Goal: Task Accomplishment & Management: Use online tool/utility

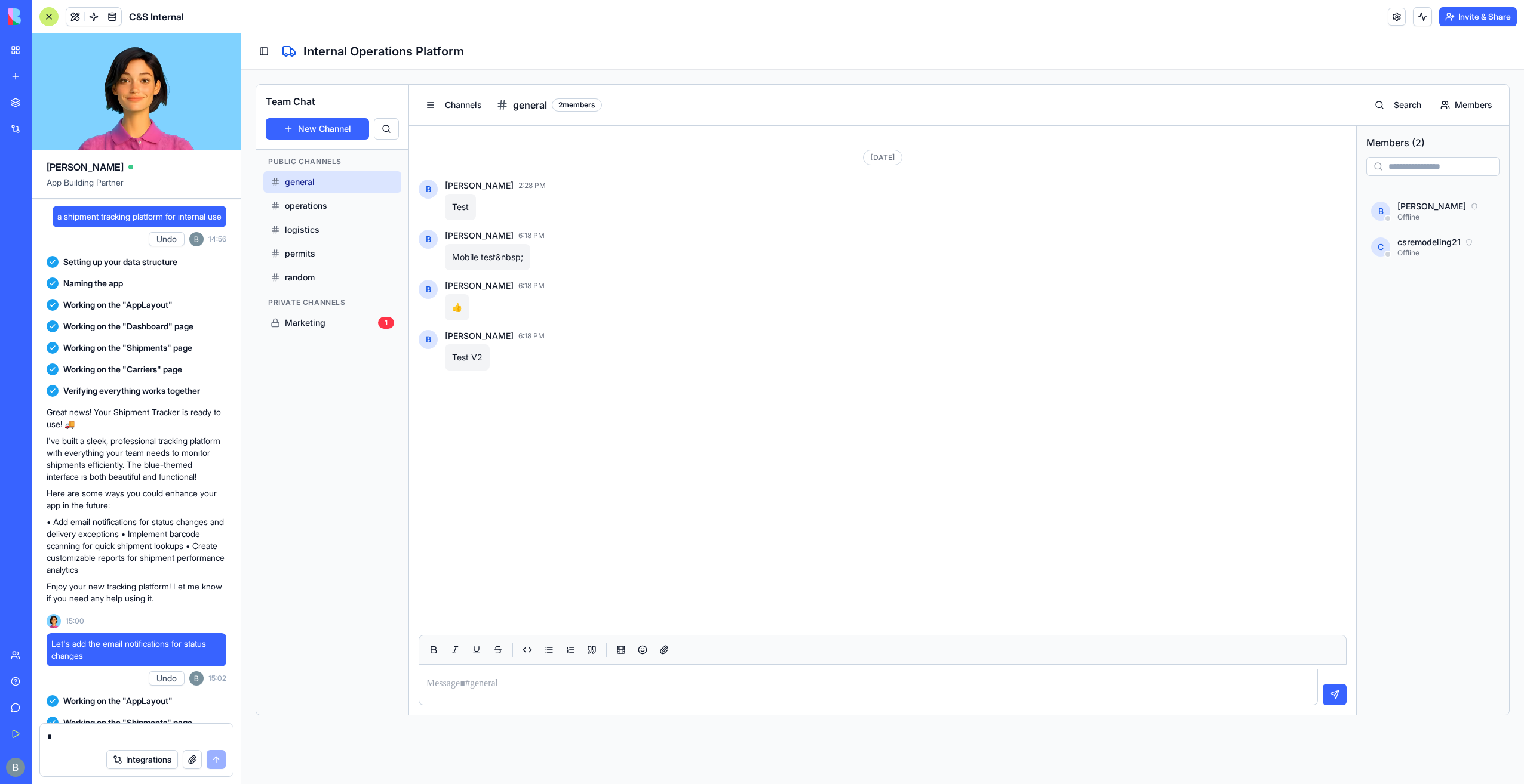
scroll to position [86165, 0]
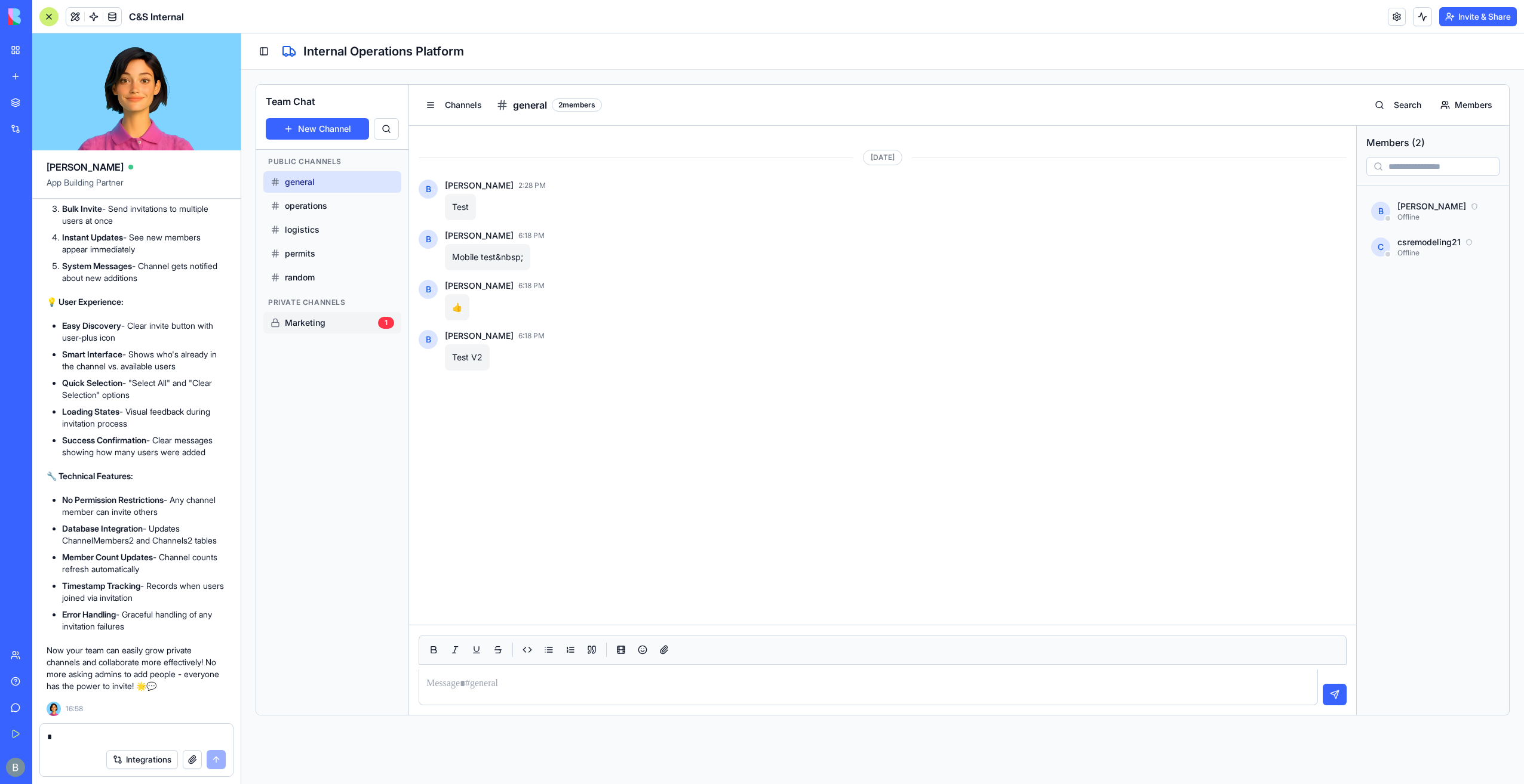
drag, startPoint x: 353, startPoint y: 342, endPoint x: 356, endPoint y: 332, distance: 10.4
click at [353, 342] on div "Public Channels general operations logistics permits random Private Channels Ma…" at bounding box center [332, 433] width 152 height 565
click at [356, 323] on div "Marketing" at bounding box center [322, 323] width 103 height 12
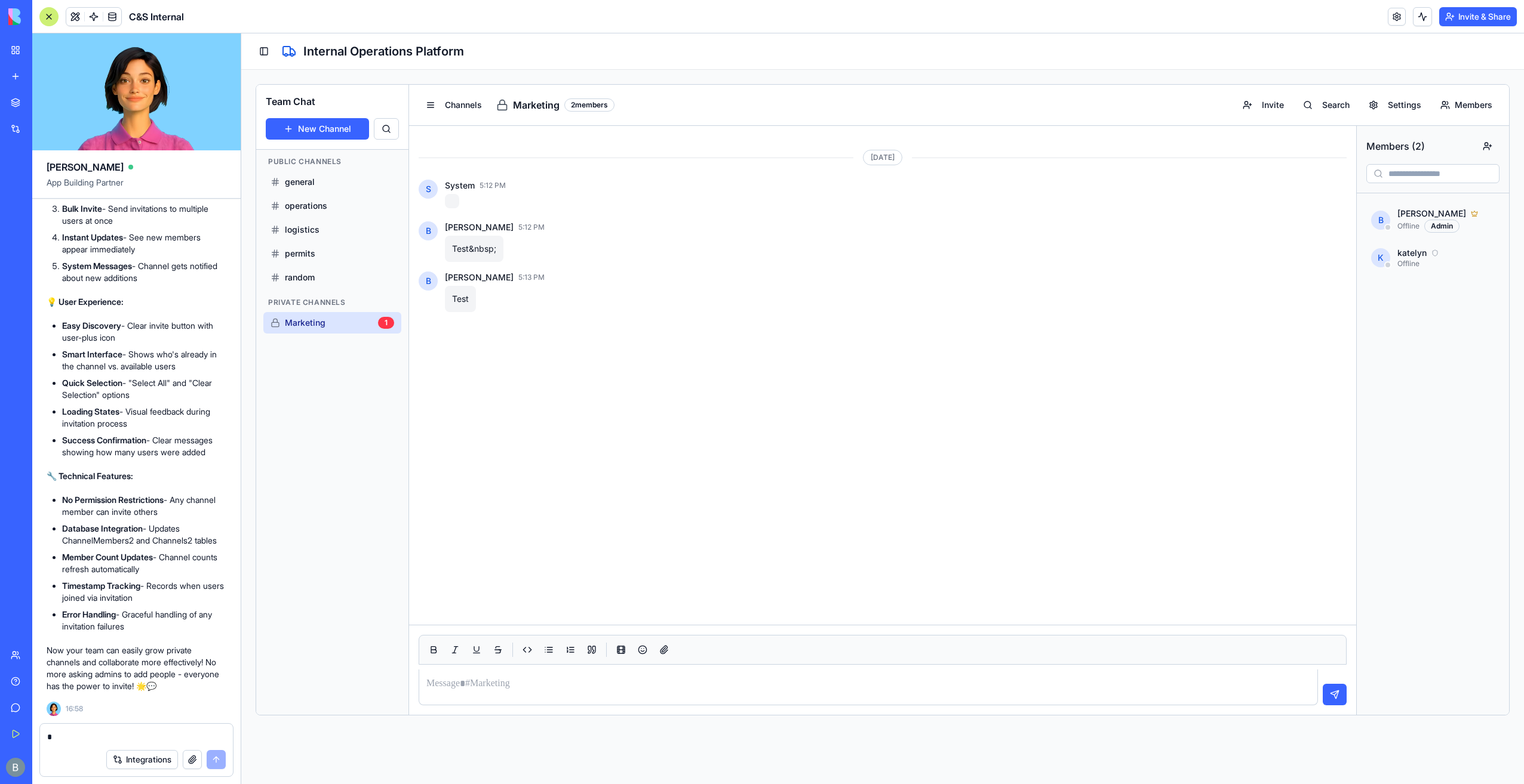
click at [11, 48] on link "My Workspace" at bounding box center [27, 50] width 48 height 24
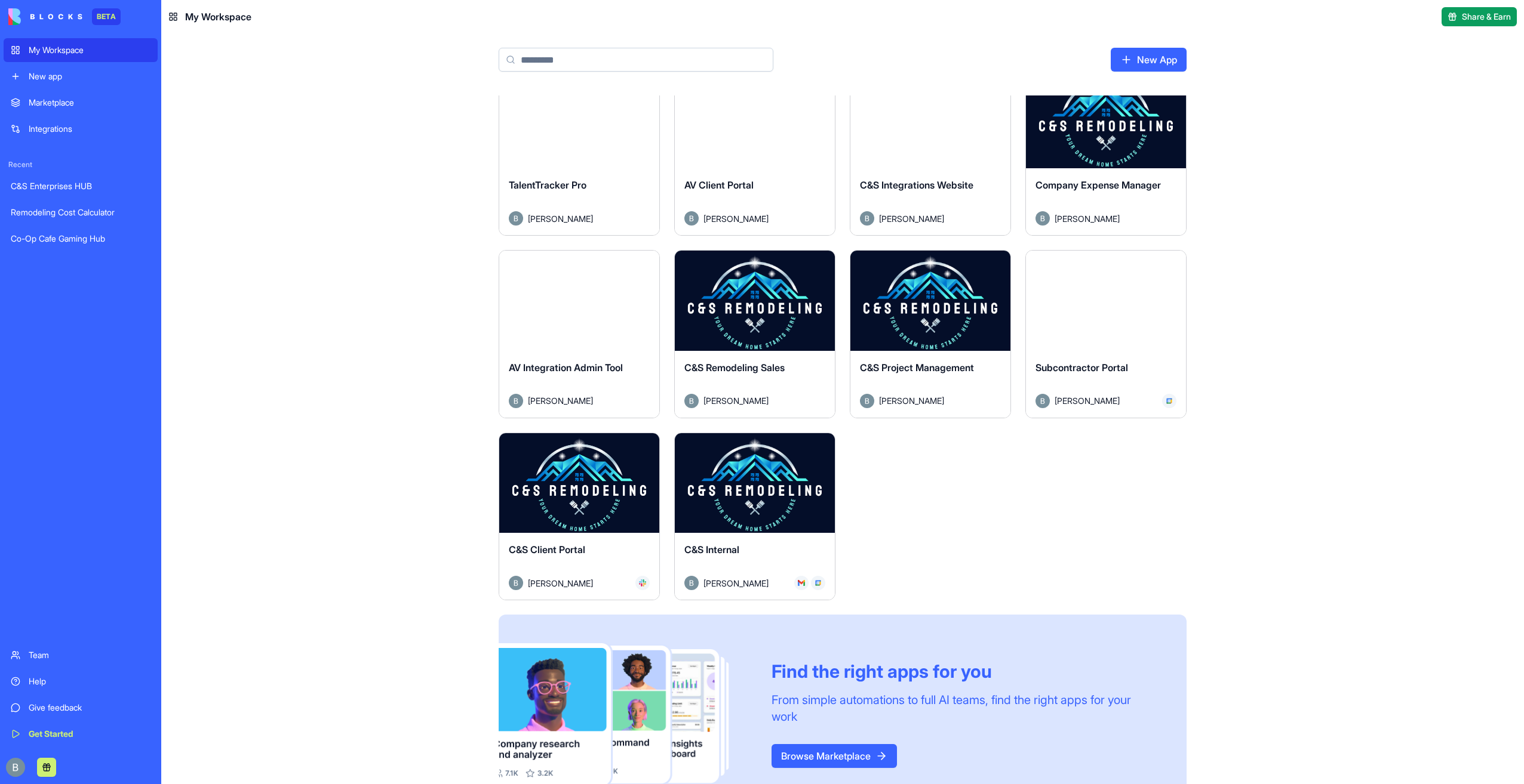
scroll to position [251, 0]
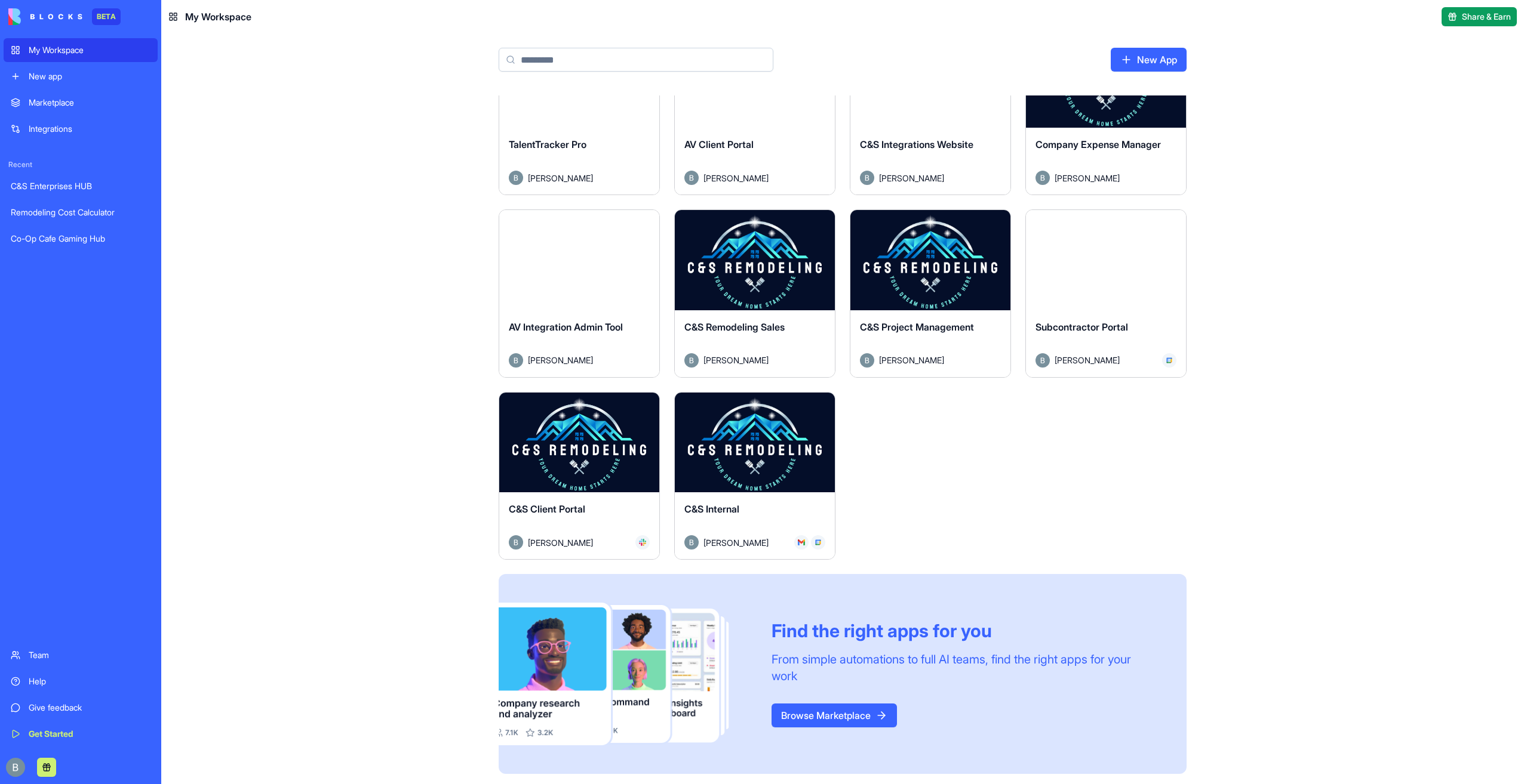
click at [597, 440] on button "Launch" at bounding box center [579, 442] width 90 height 24
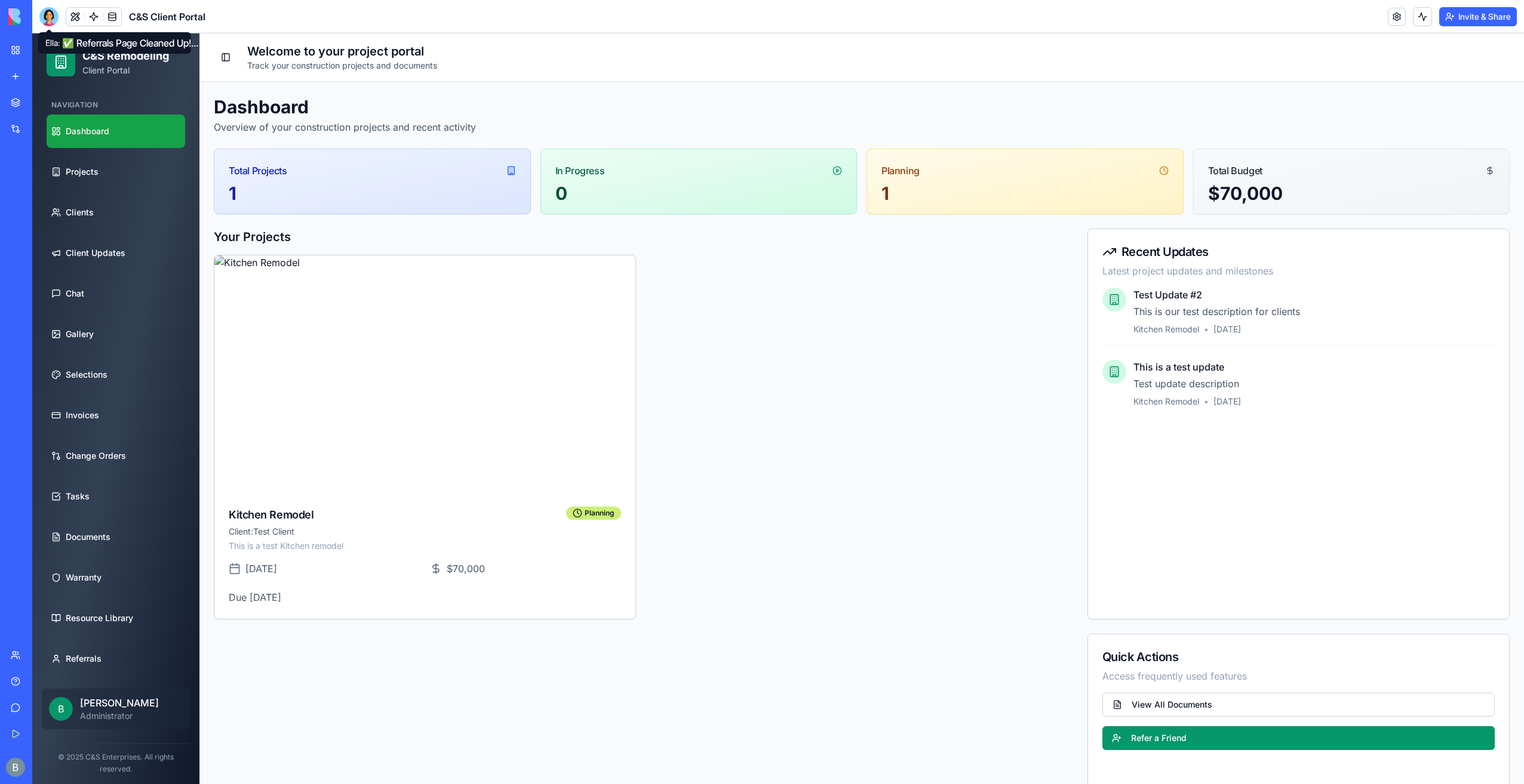
click at [41, 10] on div at bounding box center [49, 17] width 19 height 19
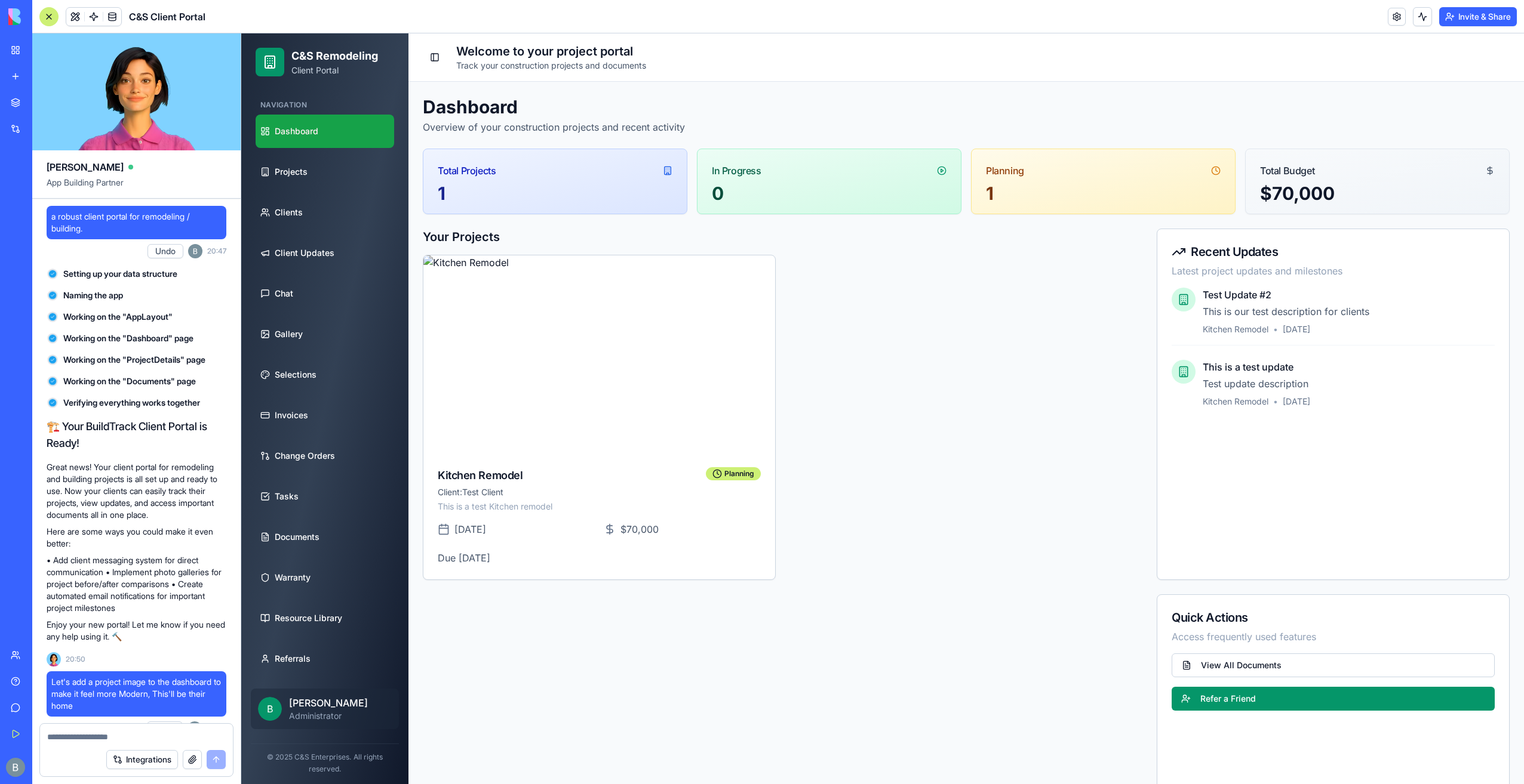
scroll to position [81183, 0]
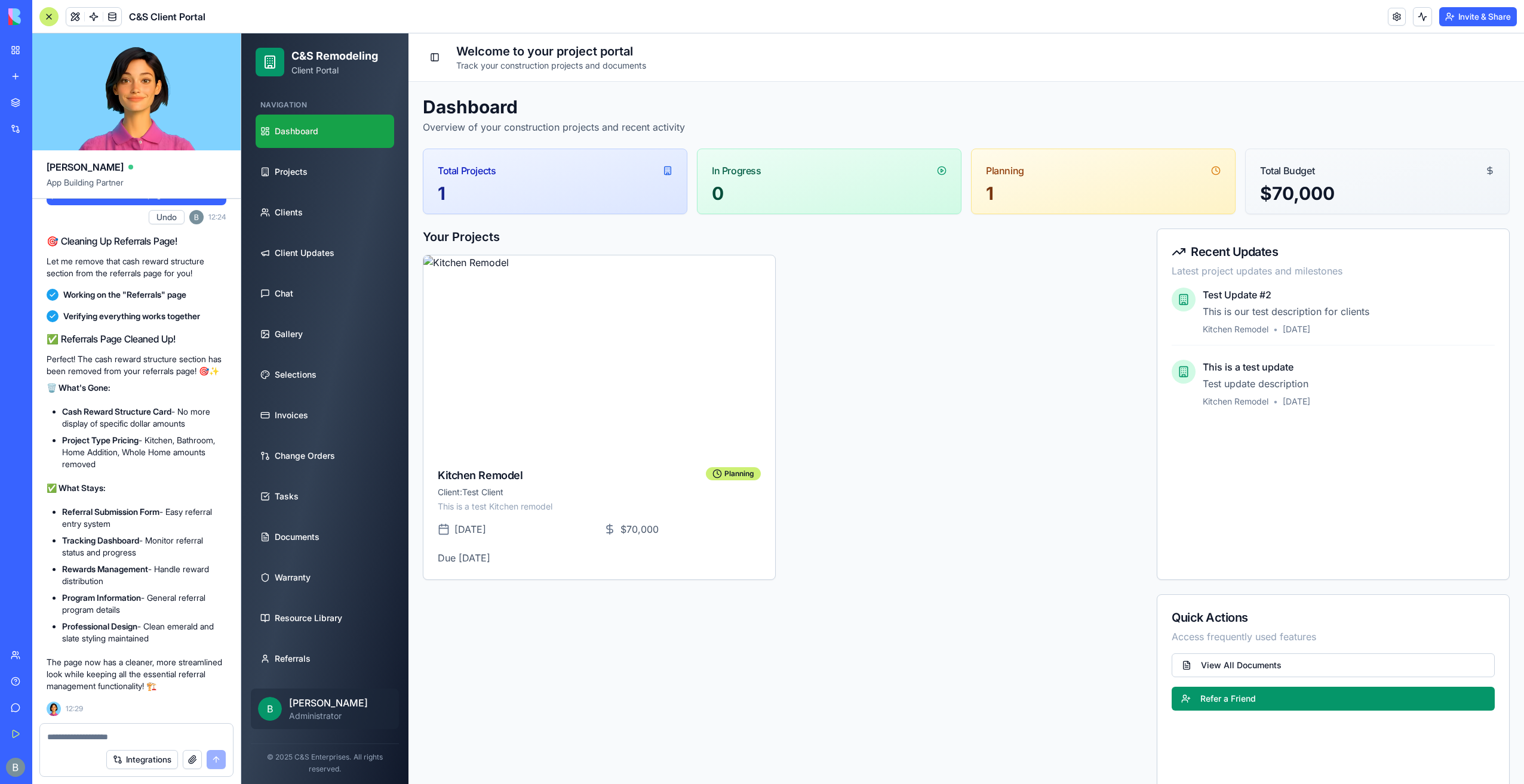
click at [120, 732] on textarea at bounding box center [136, 737] width 179 height 12
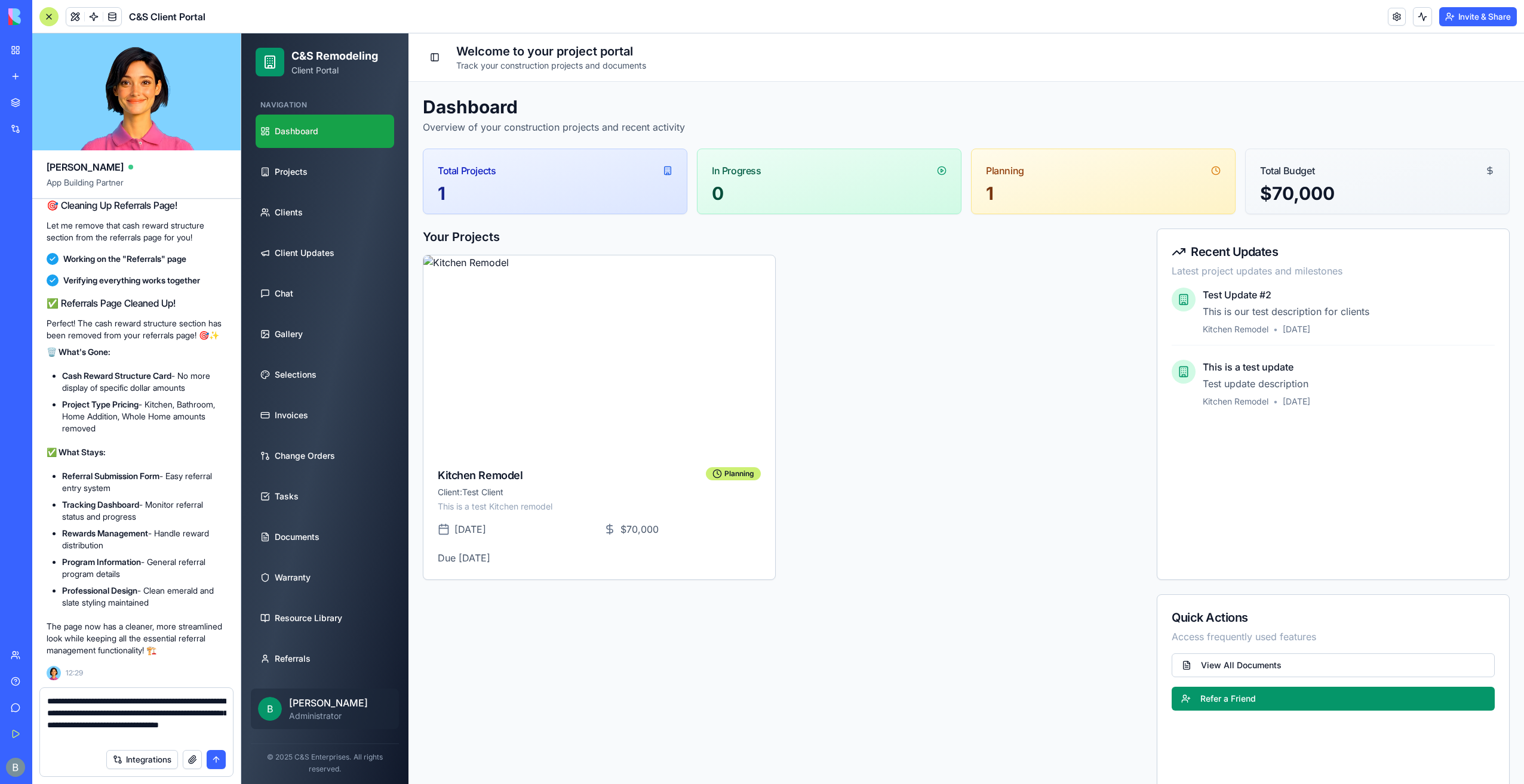
type textarea "**********"
click at [209, 754] on button "submit" at bounding box center [216, 760] width 19 height 19
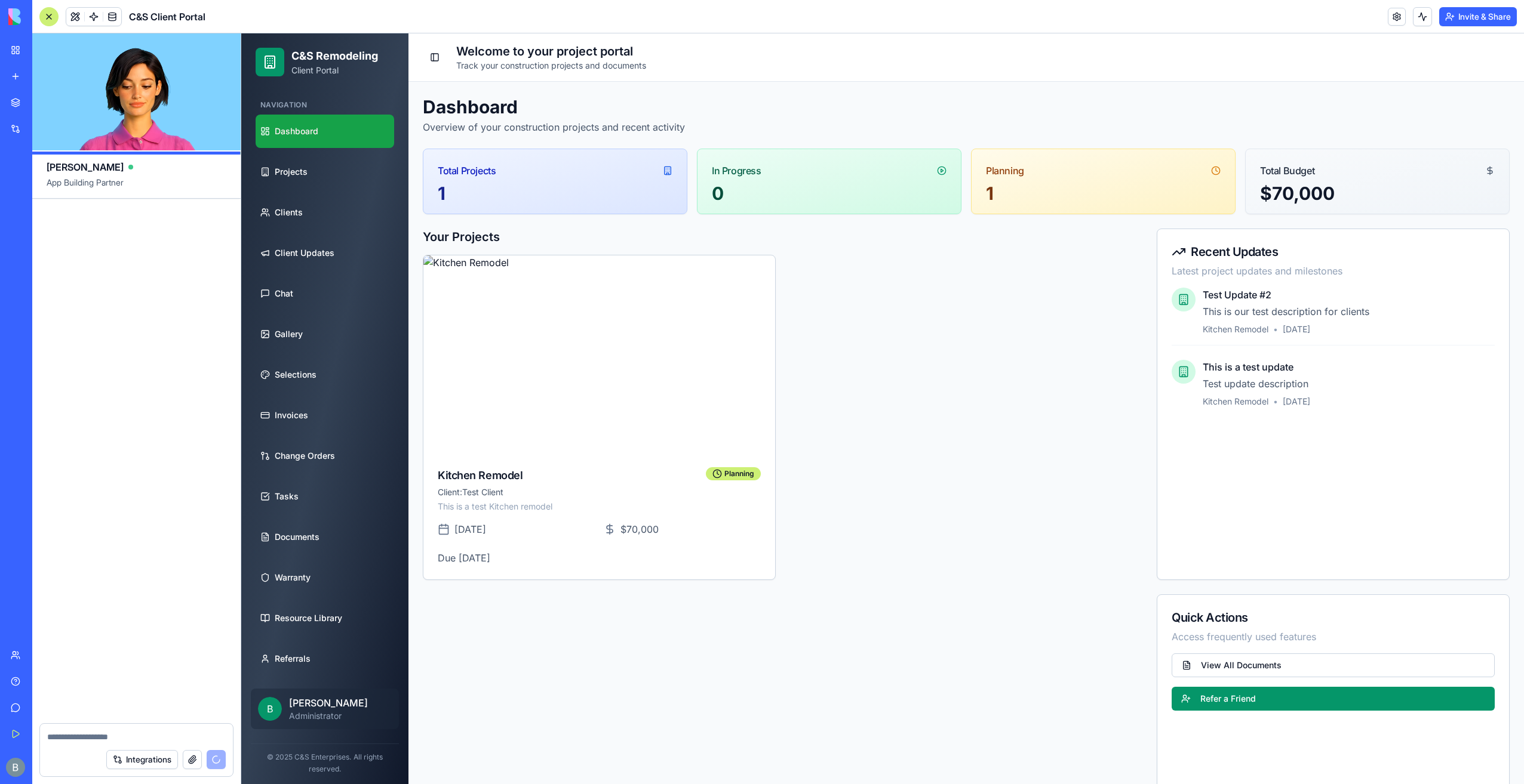
scroll to position [82000, 0]
